Goal: Task Accomplishment & Management: Use online tool/utility

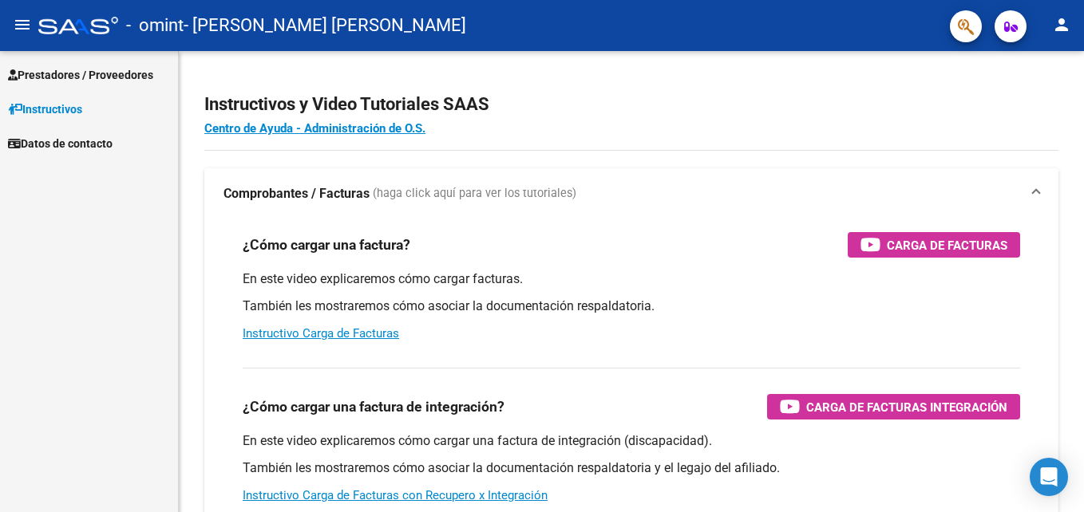
click at [114, 68] on span "Prestadores / Proveedores" at bounding box center [80, 75] width 145 height 18
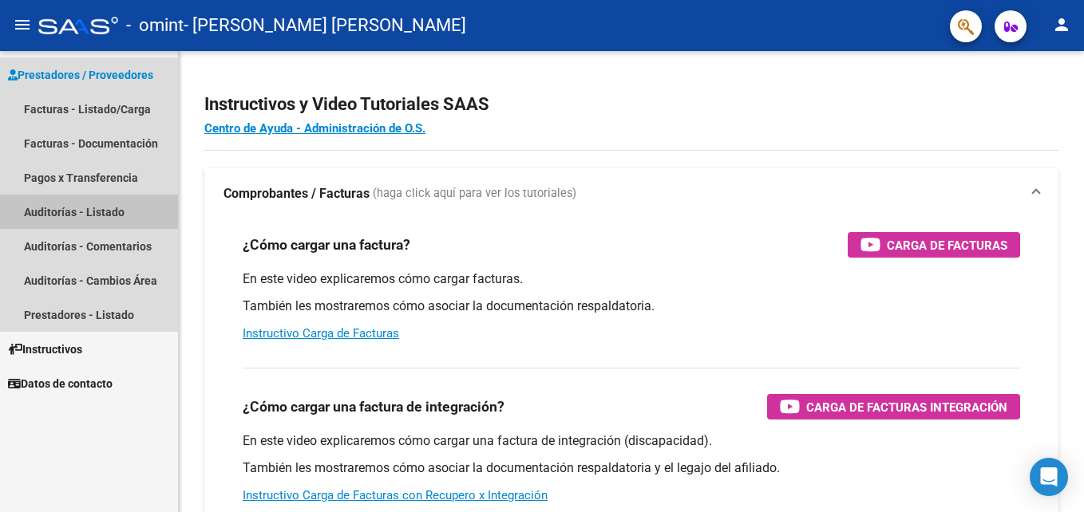
click at [95, 209] on link "Auditorías - Listado" at bounding box center [89, 212] width 178 height 34
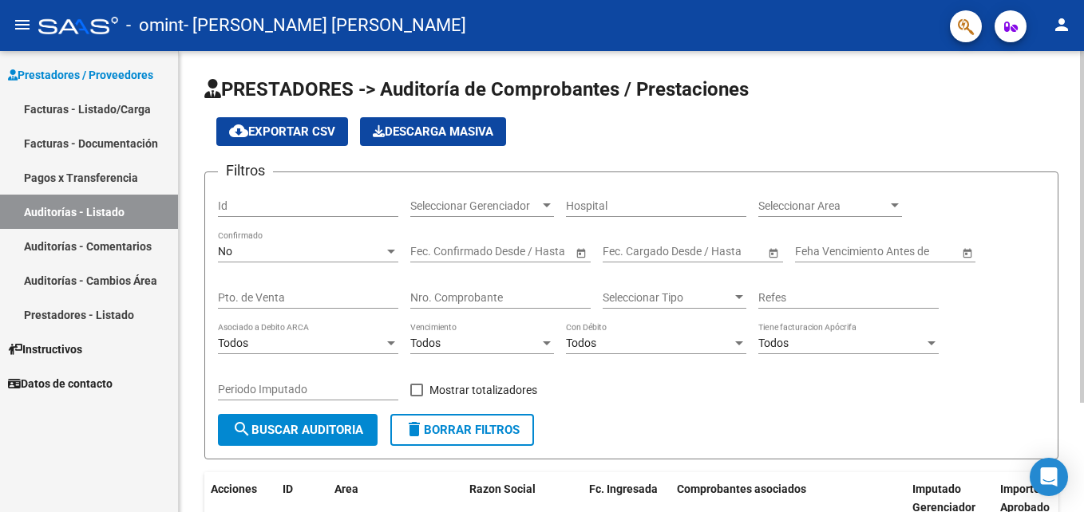
drag, startPoint x: 1068, startPoint y: 401, endPoint x: 1068, endPoint y: 462, distance: 61.4
click at [1068, 462] on div "PRESTADORES -> Auditoría de Comprobantes / Prestaciones cloud_download Exportar…" at bounding box center [631, 353] width 905 height 604
drag, startPoint x: 1068, startPoint y: 462, endPoint x: 1075, endPoint y: 250, distance: 212.4
click at [1075, 250] on div "PRESTADORES -> Auditoría de Comprobantes / Prestaciones cloud_download Exportar…" at bounding box center [631, 353] width 905 height 604
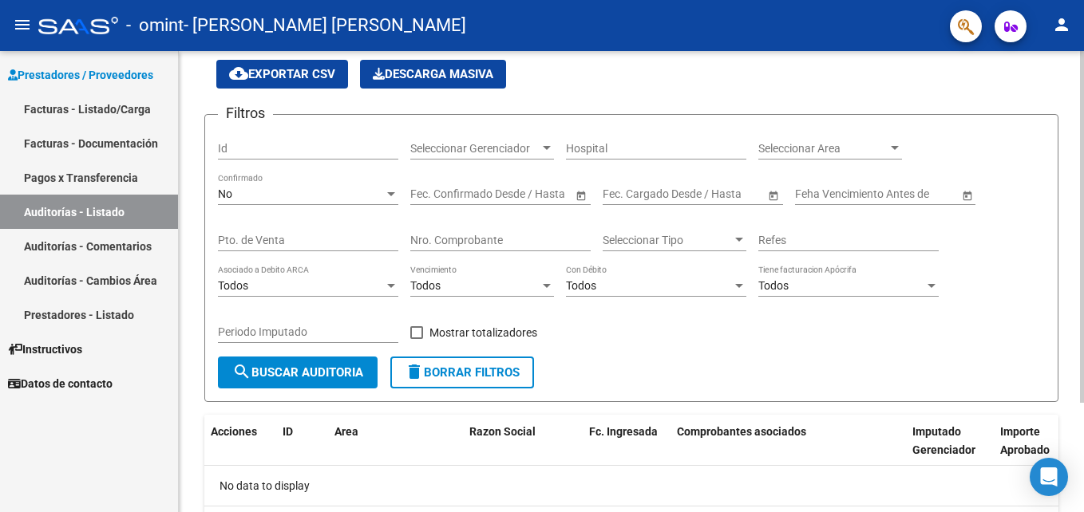
scroll to position [46, 0]
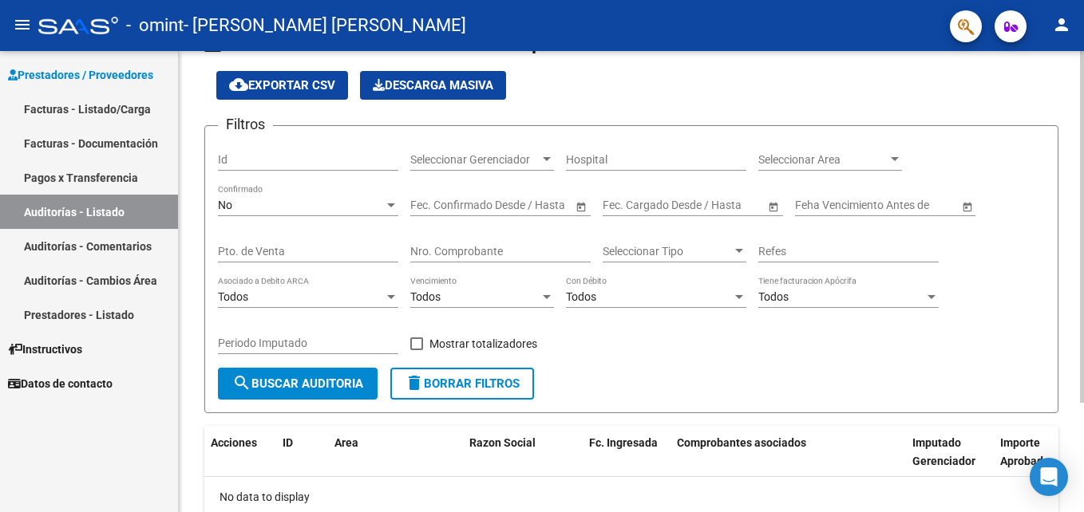
click at [1083, 385] on html "menu - omint - [PERSON_NAME] [PERSON_NAME] person Prestadores / Proveedores Fac…" at bounding box center [542, 256] width 1084 height 512
click at [109, 111] on link "Facturas - Listado/Carga" at bounding box center [89, 109] width 178 height 34
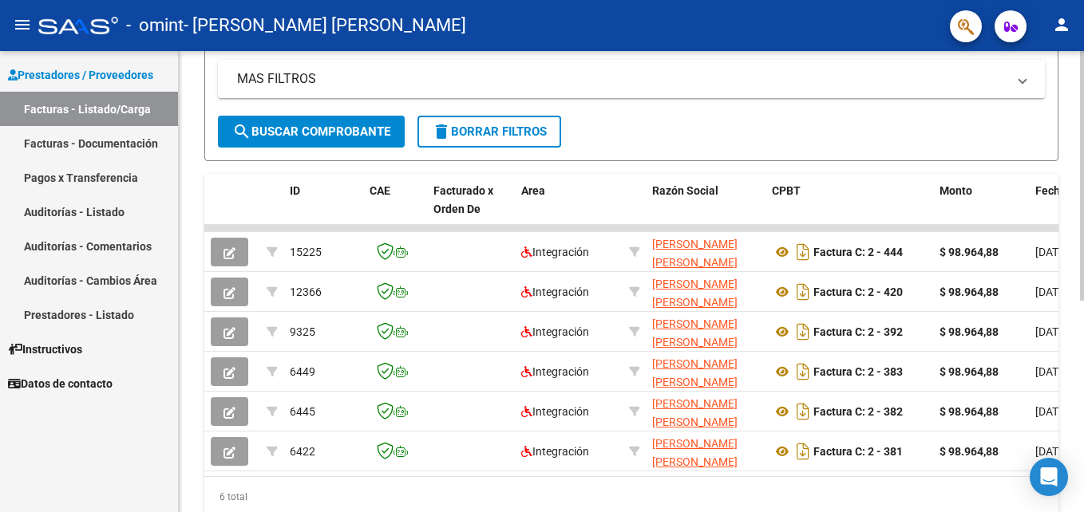
scroll to position [337, 0]
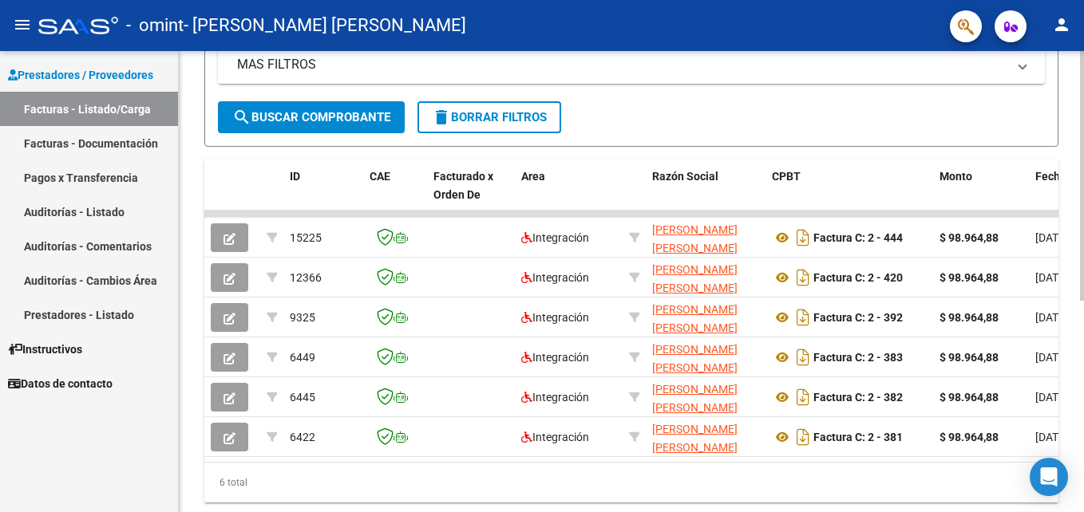
click at [1083, 448] on html "menu - omint - CABRERA MARIA BELEN person Prestadores / Proveedores Facturas - …" at bounding box center [542, 256] width 1084 height 512
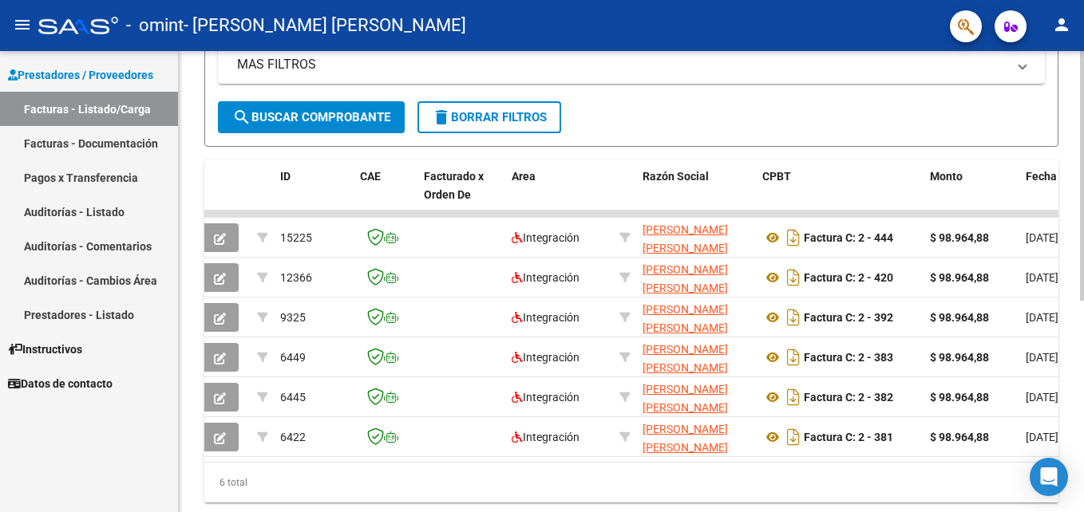
scroll to position [0, 0]
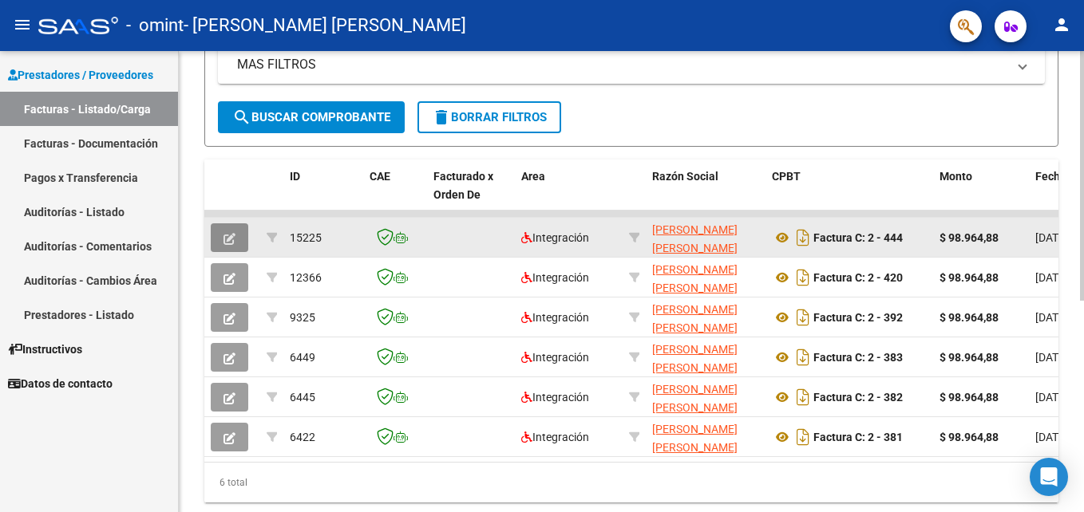
click at [227, 233] on icon "button" at bounding box center [229, 239] width 12 height 12
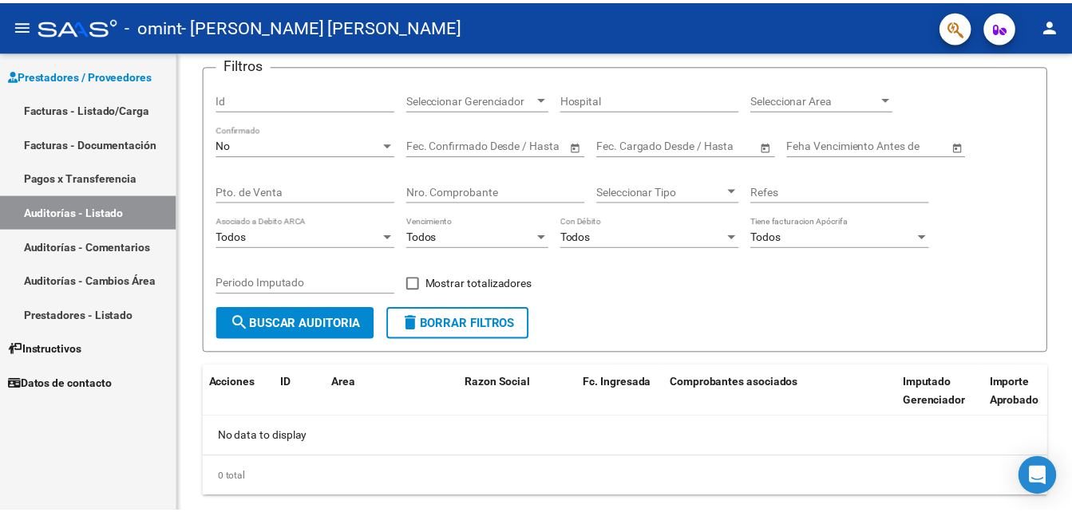
scroll to position [143, 0]
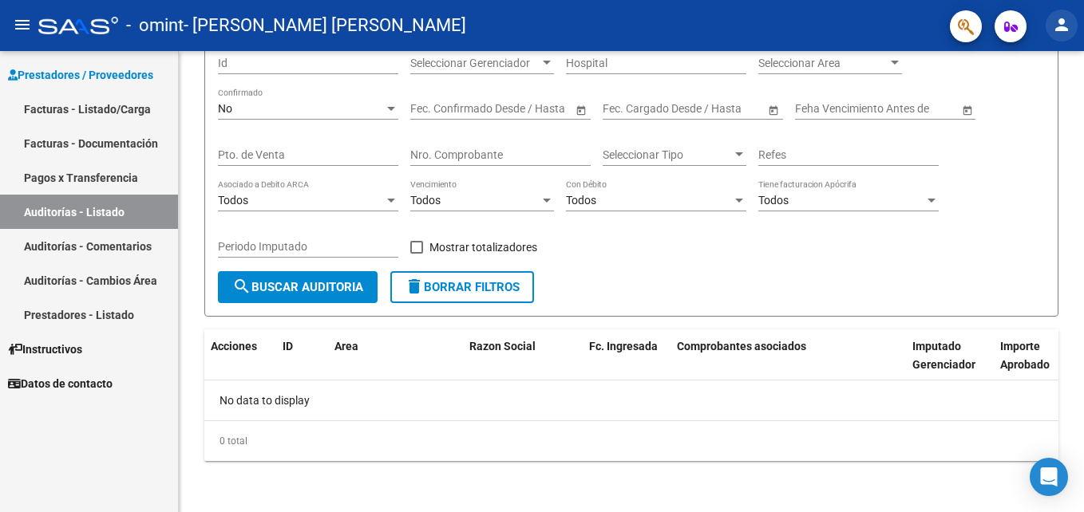
click at [1063, 20] on mat-icon "person" at bounding box center [1061, 24] width 19 height 19
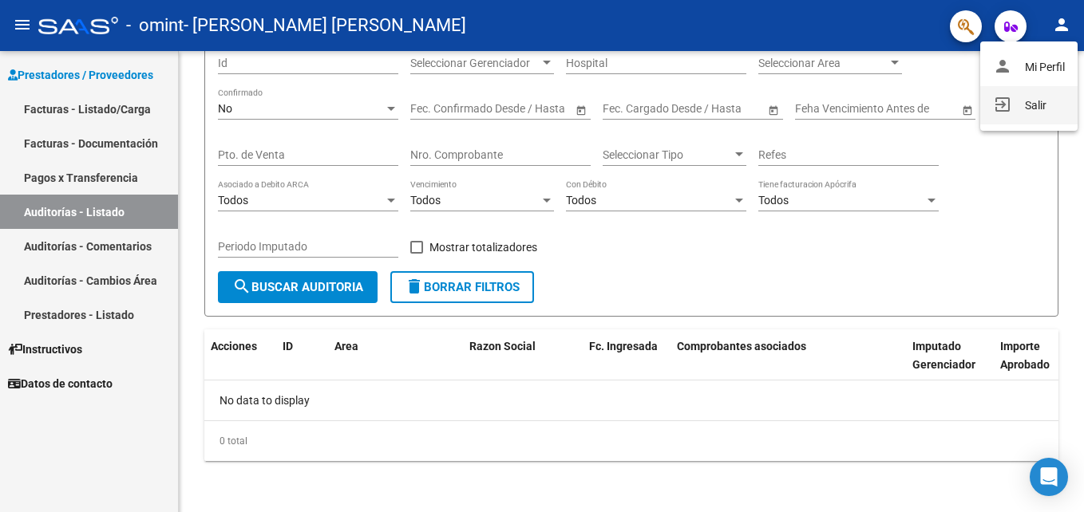
click at [1051, 101] on button "exit_to_app Salir" at bounding box center [1028, 105] width 97 height 38
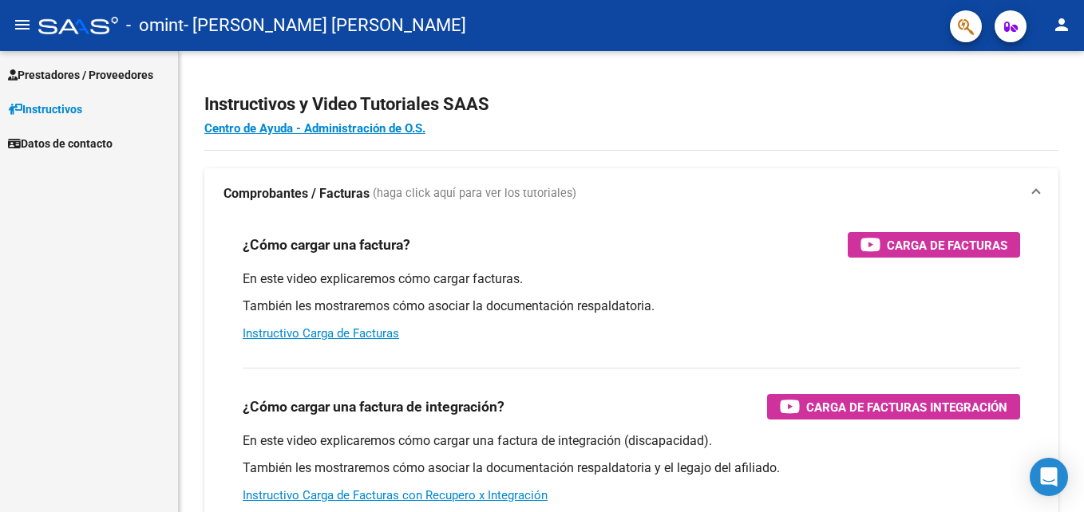
click at [58, 75] on span "Prestadores / Proveedores" at bounding box center [80, 75] width 145 height 18
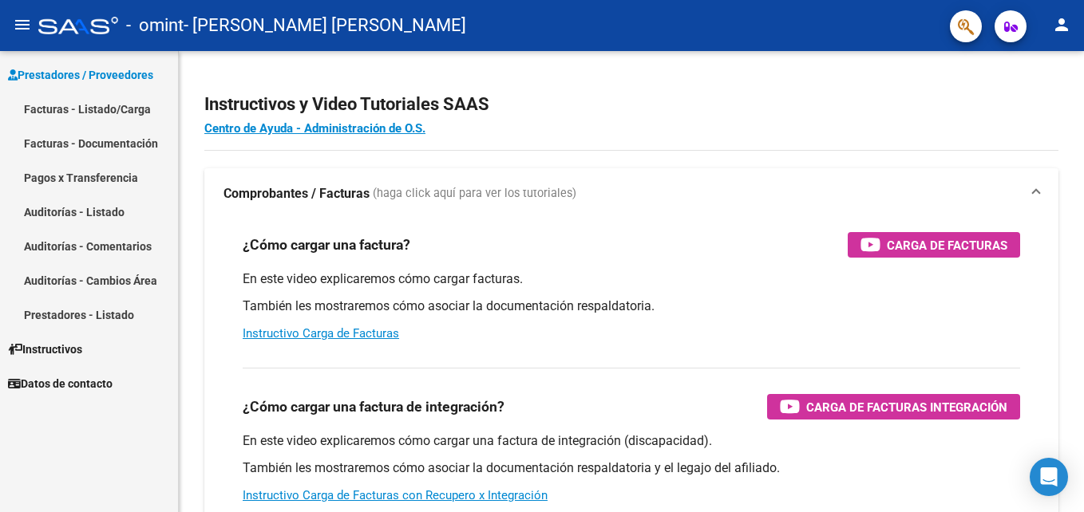
click at [72, 112] on link "Facturas - Listado/Carga" at bounding box center [89, 109] width 178 height 34
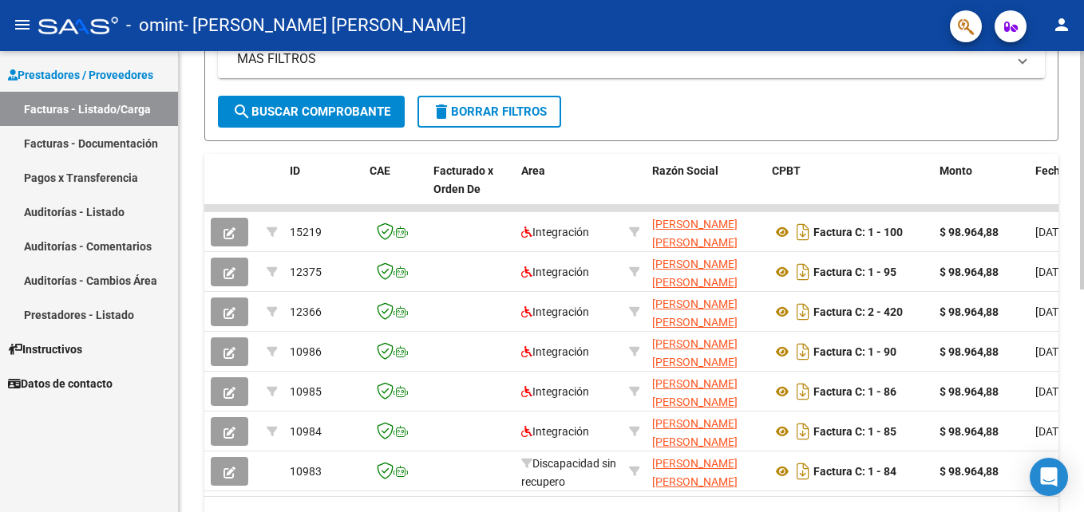
scroll to position [347, 0]
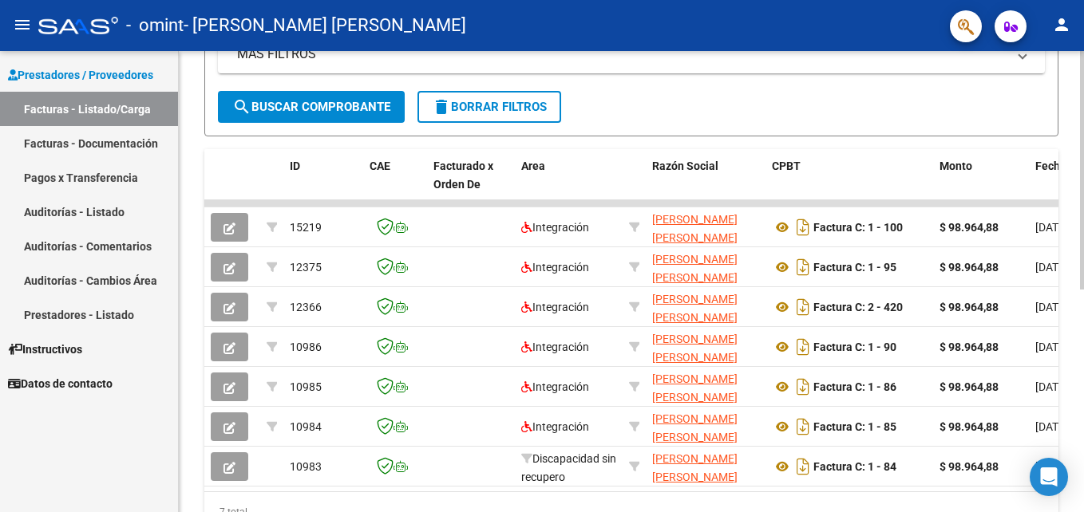
click at [1083, 370] on html "menu - omint - [PERSON_NAME] [PERSON_NAME] person Prestadores / Proveedores Fac…" at bounding box center [542, 256] width 1084 height 512
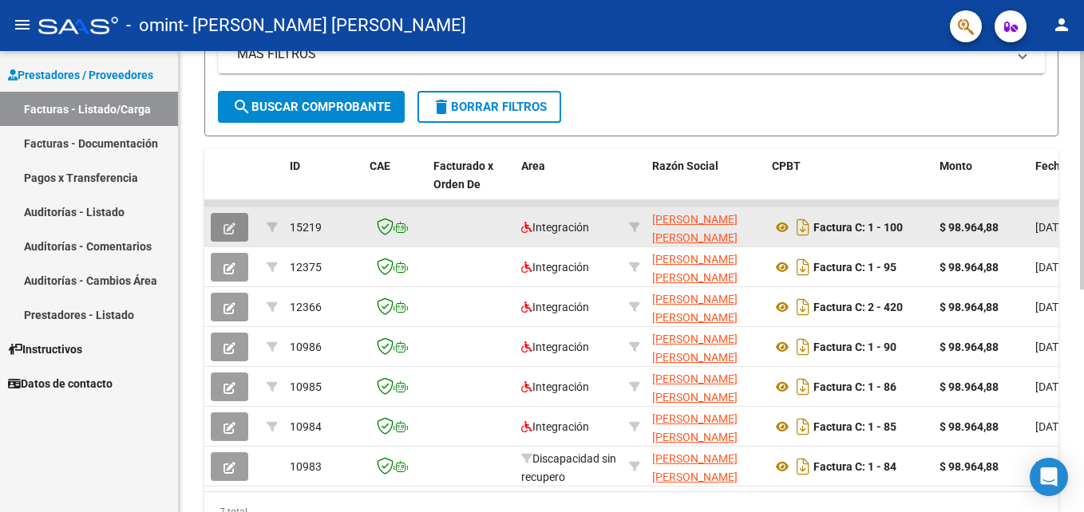
click at [227, 221] on span "button" at bounding box center [229, 227] width 12 height 14
